Goal: Book appointment/travel/reservation

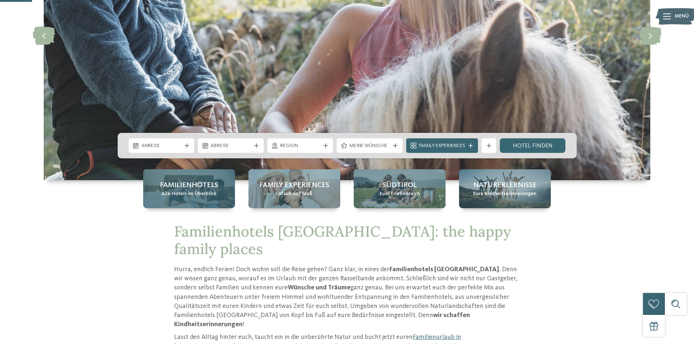
click at [200, 189] on span "Familienhotels" at bounding box center [189, 185] width 58 height 10
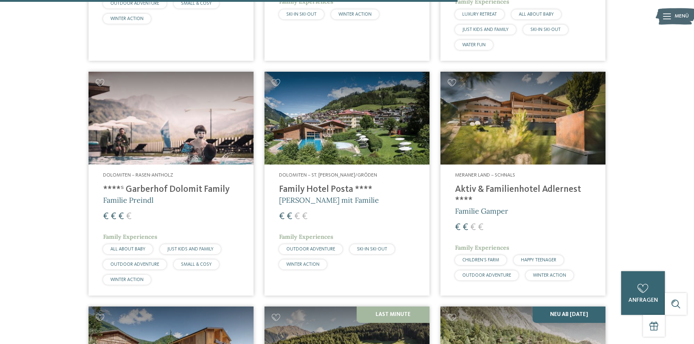
scroll to position [1603, 0]
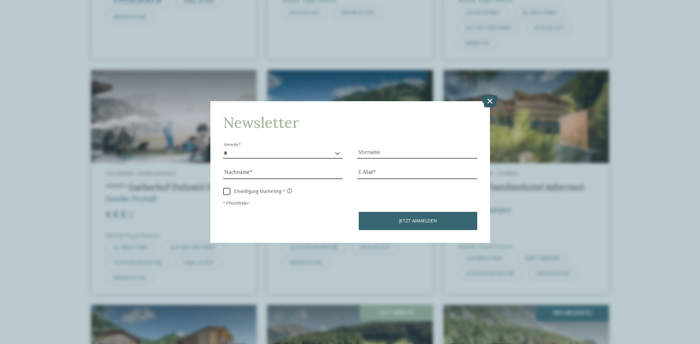
click at [490, 102] on icon at bounding box center [490, 101] width 16 height 13
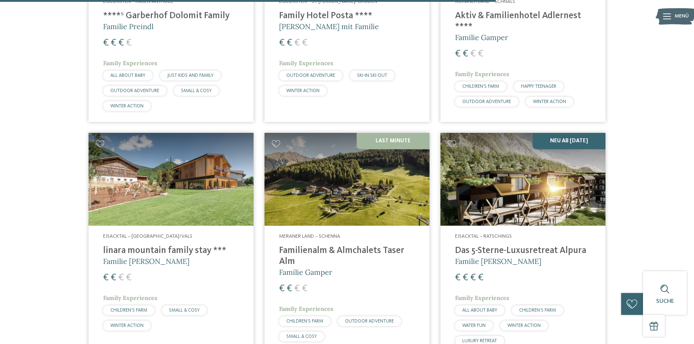
scroll to position [1786, 0]
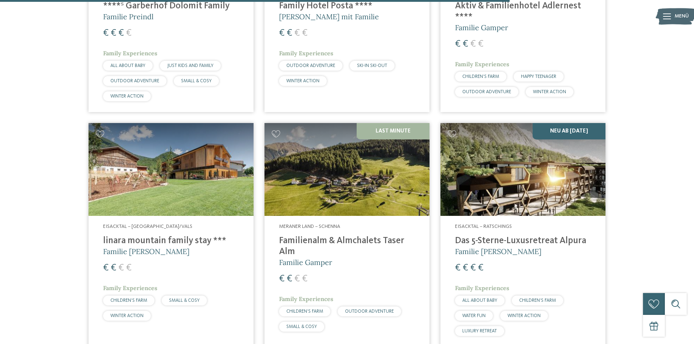
click at [191, 236] on h4 "linara mountain family stay ***" at bounding box center [171, 241] width 136 height 11
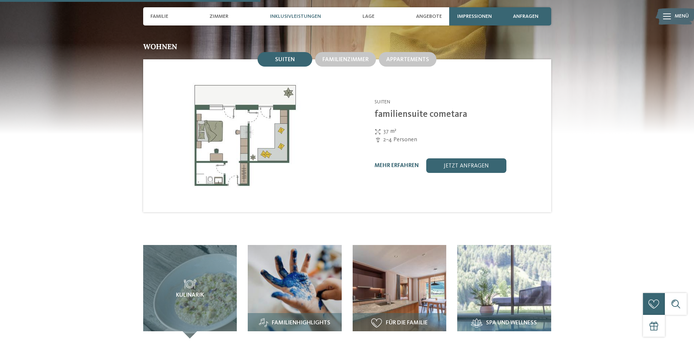
scroll to position [875, 0]
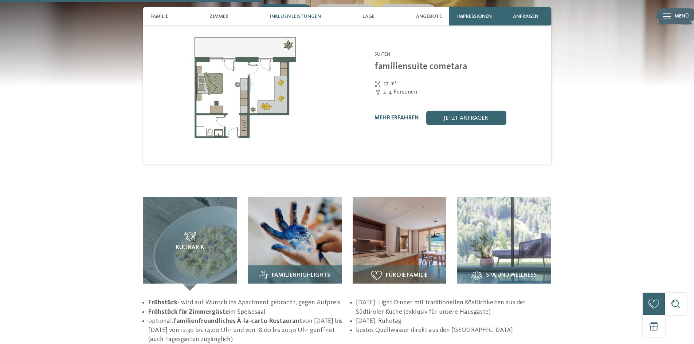
click at [296, 222] on img at bounding box center [295, 245] width 94 height 94
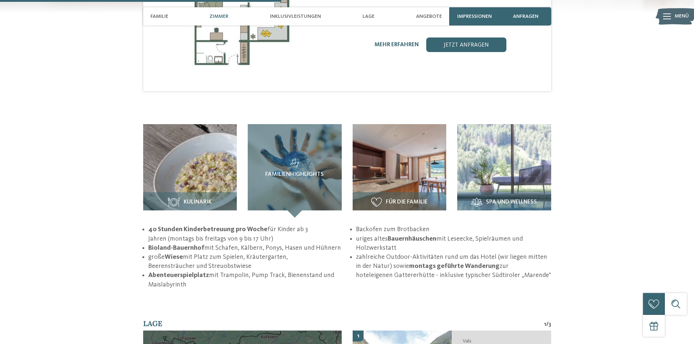
scroll to position [1093, 0]
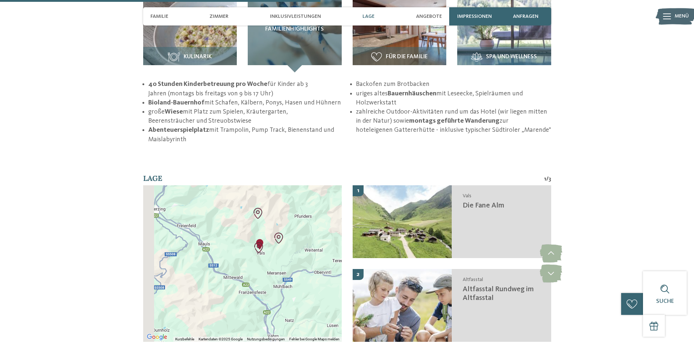
drag, startPoint x: 221, startPoint y: 242, endPoint x: 302, endPoint y: 255, distance: 81.5
click at [302, 255] on div at bounding box center [242, 263] width 199 height 157
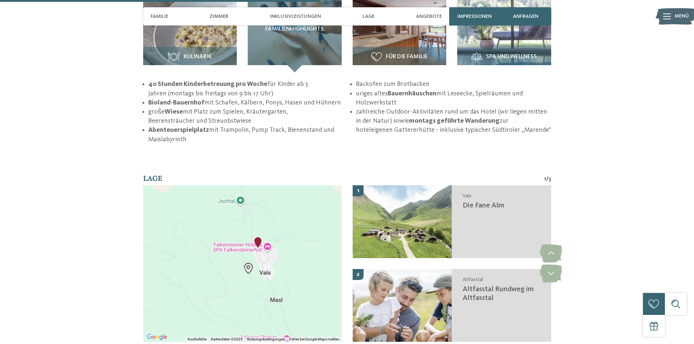
drag, startPoint x: 240, startPoint y: 222, endPoint x: 340, endPoint y: 320, distance: 139.7
click at [340, 320] on div at bounding box center [242, 263] width 199 height 157
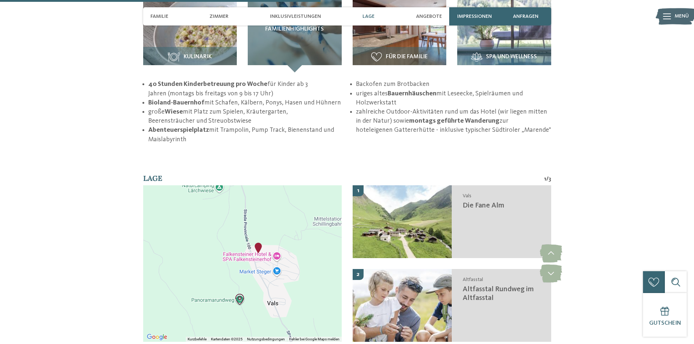
drag, startPoint x: 262, startPoint y: 258, endPoint x: 308, endPoint y: 296, distance: 60.1
click at [308, 296] on div at bounding box center [242, 263] width 199 height 157
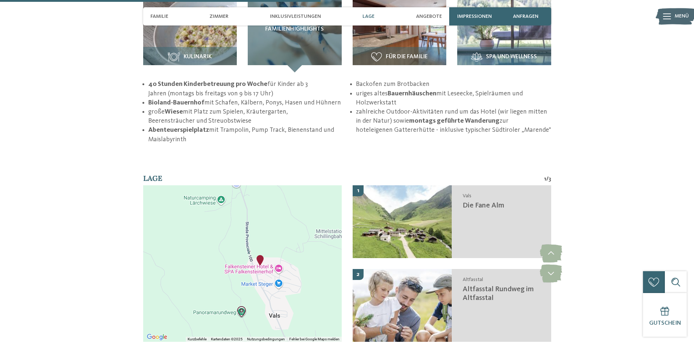
drag, startPoint x: 235, startPoint y: 220, endPoint x: 238, endPoint y: 241, distance: 20.5
click at [238, 241] on div at bounding box center [242, 263] width 199 height 157
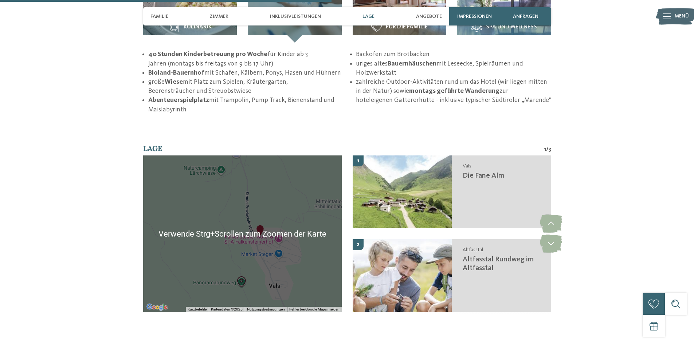
scroll to position [1130, 0]
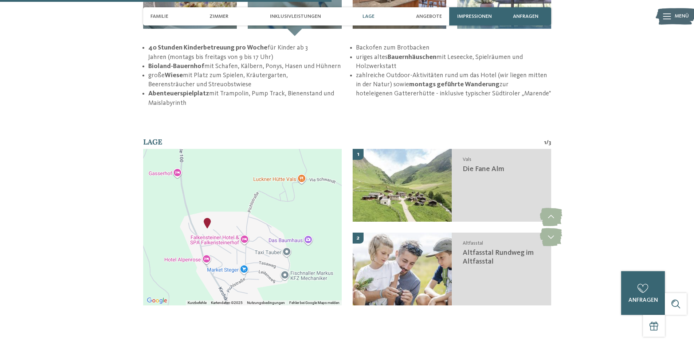
drag, startPoint x: 268, startPoint y: 231, endPoint x: 337, endPoint y: 247, distance: 71.5
click at [337, 247] on div at bounding box center [242, 227] width 199 height 157
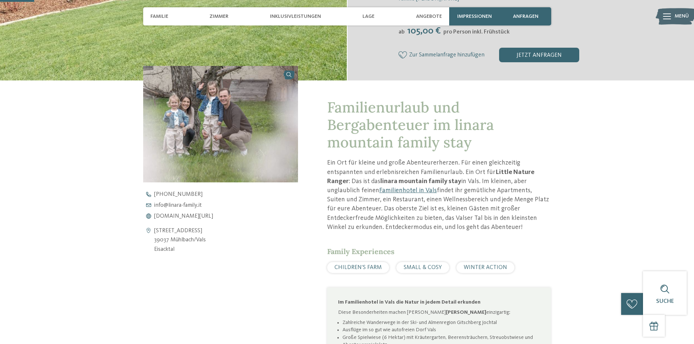
scroll to position [0, 0]
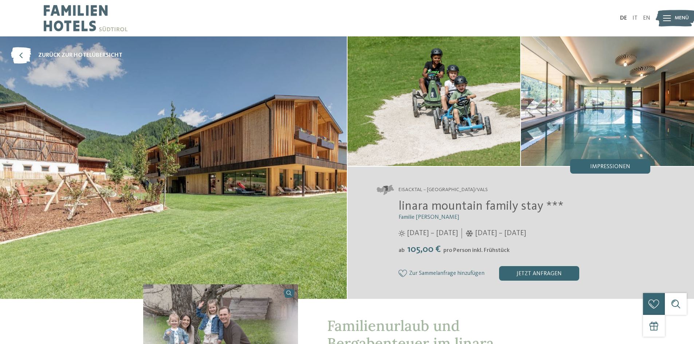
click at [677, 16] on span "Menü" at bounding box center [682, 18] width 14 height 7
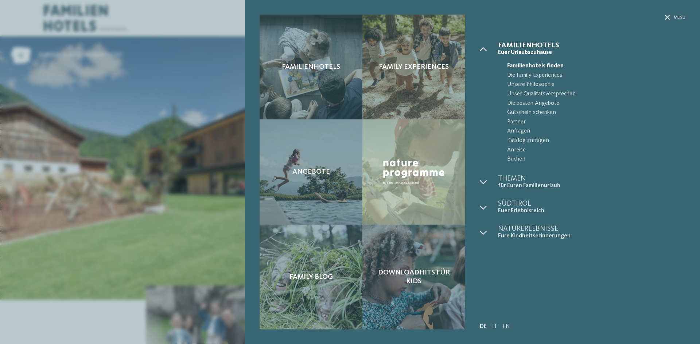
click at [531, 274] on div "Familienhotels Euer Urlaubszuhause" at bounding box center [583, 172] width 206 height 261
click at [672, 15] on div "Menü" at bounding box center [675, 18] width 20 height 6
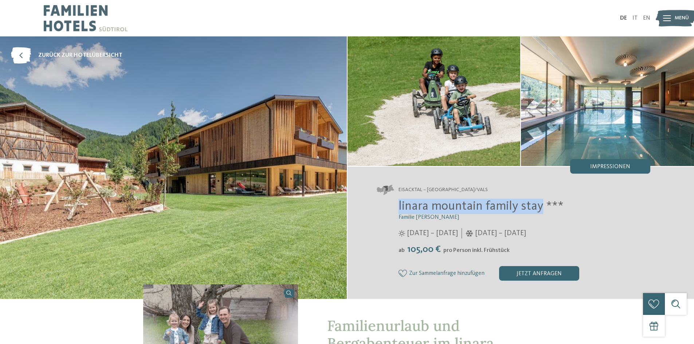
drag, startPoint x: 398, startPoint y: 206, endPoint x: 541, endPoint y: 205, distance: 142.9
click at [541, 205] on span "linara mountain family stay ***" at bounding box center [481, 206] width 165 height 13
copy span "linara mountain family stay"
